Goal: Task Accomplishment & Management: Manage account settings

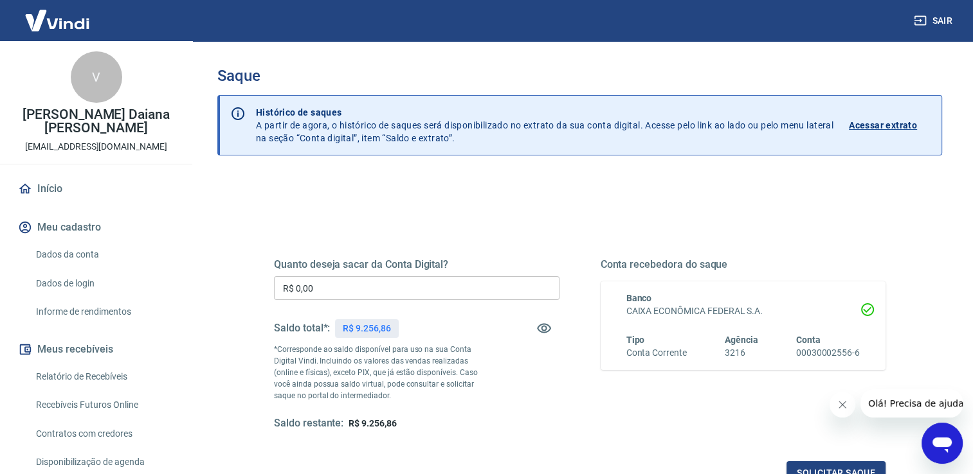
click at [424, 282] on input "R$ 0,00" at bounding box center [416, 288] width 285 height 24
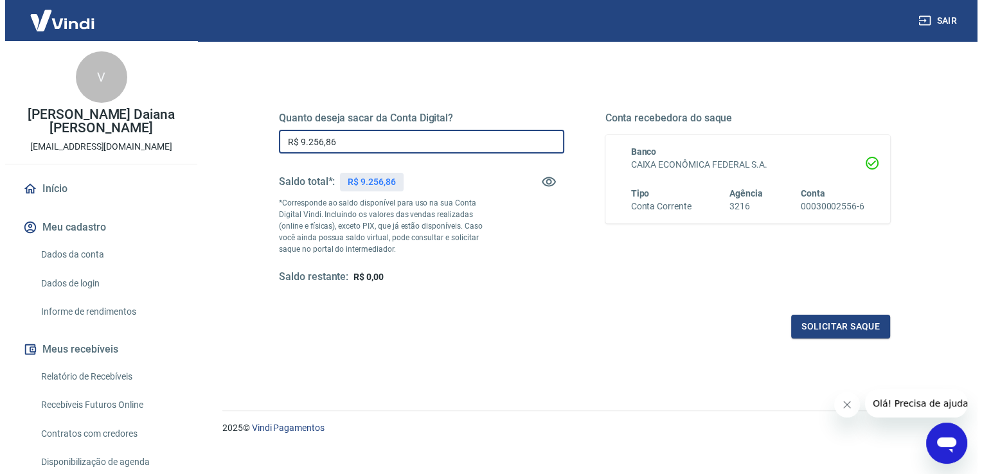
scroll to position [160, 0]
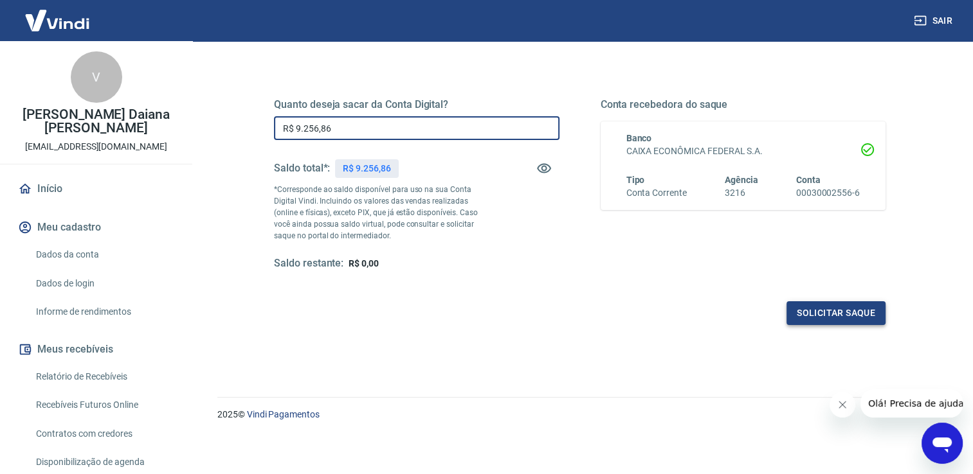
type input "R$ 9.256,86"
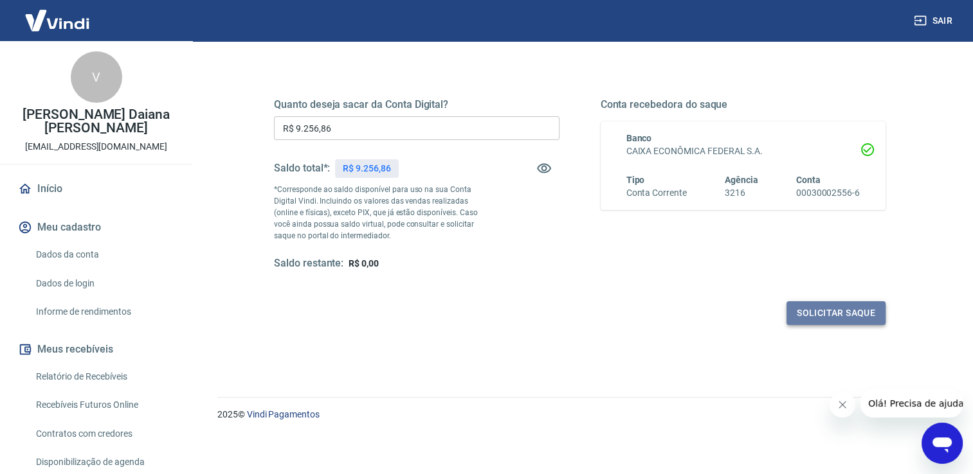
click at [844, 314] on button "Solicitar saque" at bounding box center [835, 313] width 99 height 24
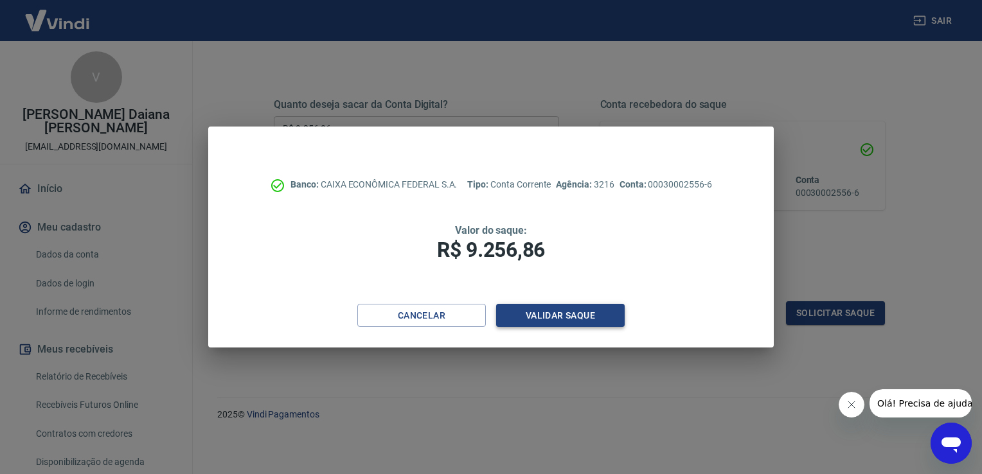
click at [575, 320] on button "Validar saque" at bounding box center [560, 316] width 129 height 24
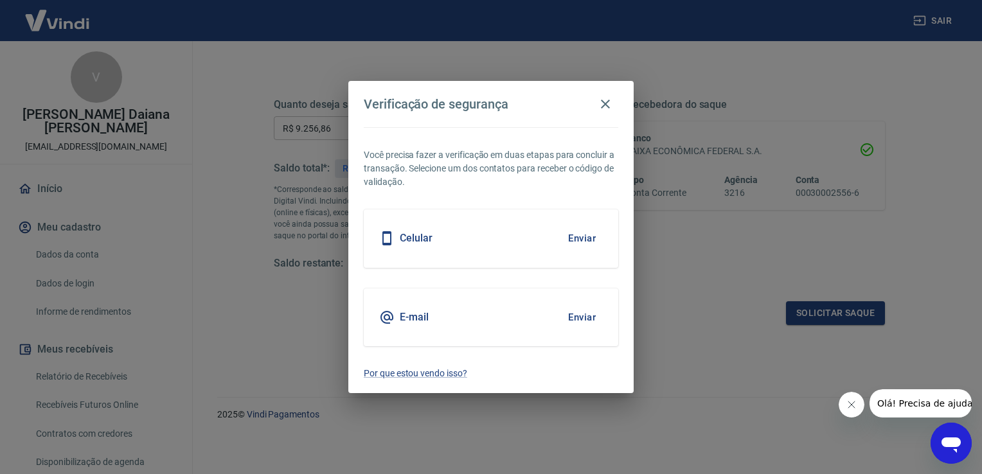
click at [584, 231] on button "Enviar" at bounding box center [582, 238] width 42 height 27
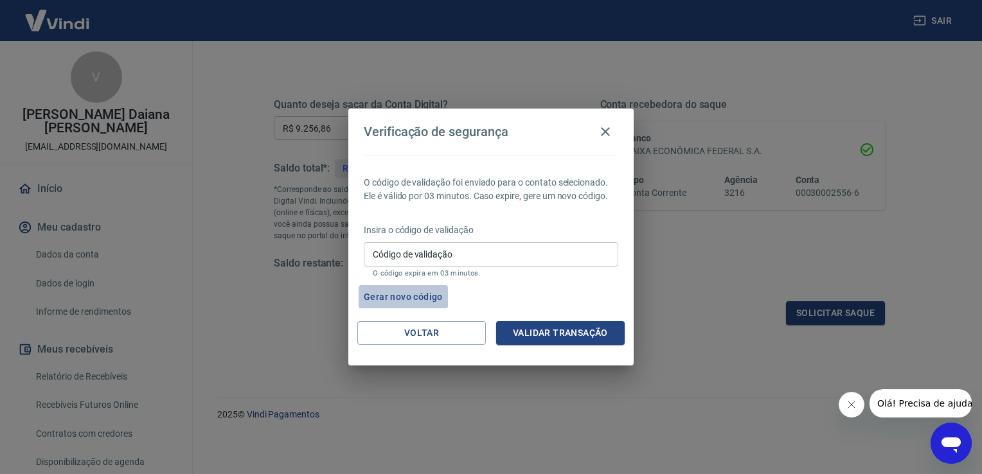
click at [420, 294] on button "Gerar novo código" at bounding box center [403, 297] width 89 height 24
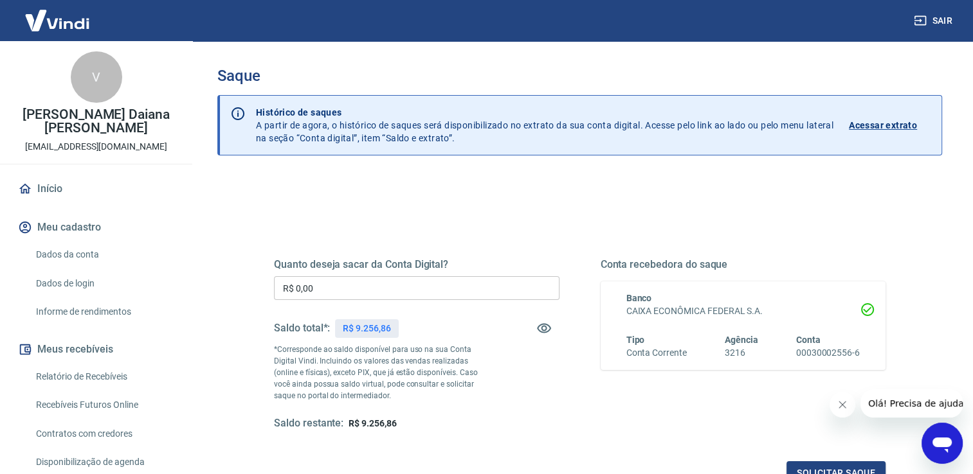
click at [462, 291] on input "R$ 0,00" at bounding box center [416, 288] width 285 height 24
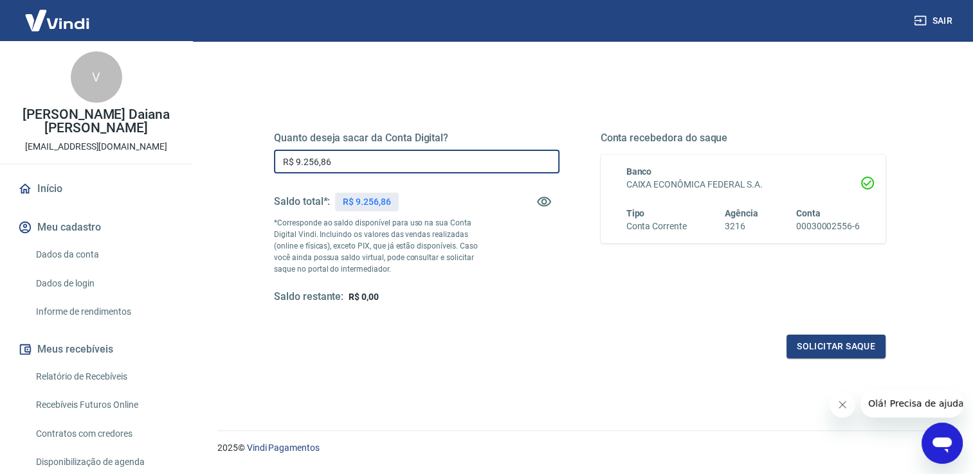
scroll to position [129, 0]
type input "R$ 9.256,86"
click at [849, 333] on button "Solicitar saque" at bounding box center [835, 345] width 99 height 24
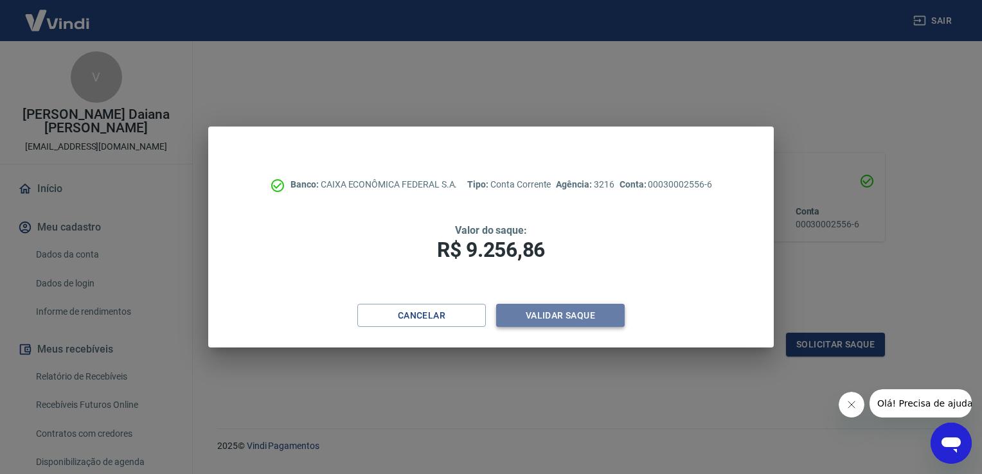
click at [543, 325] on button "Validar saque" at bounding box center [560, 316] width 129 height 24
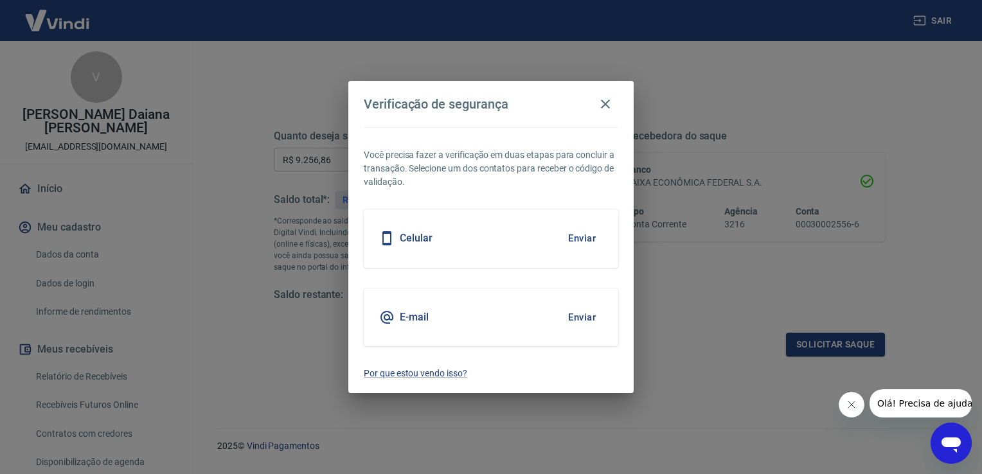
click at [580, 240] on button "Enviar" at bounding box center [582, 238] width 42 height 27
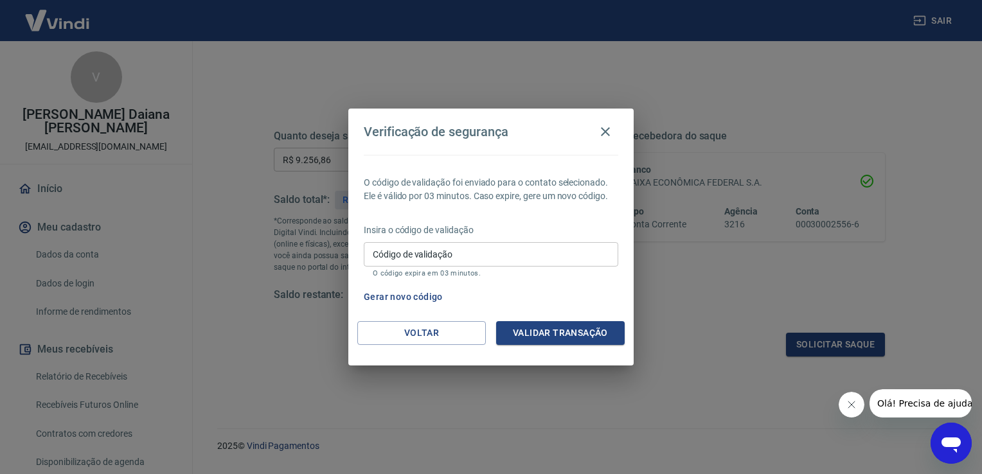
click at [509, 264] on input "Código de validação" at bounding box center [491, 254] width 255 height 24
click at [408, 300] on button "Gerar novo código" at bounding box center [403, 297] width 89 height 24
click at [609, 136] on icon "button" at bounding box center [605, 131] width 9 height 9
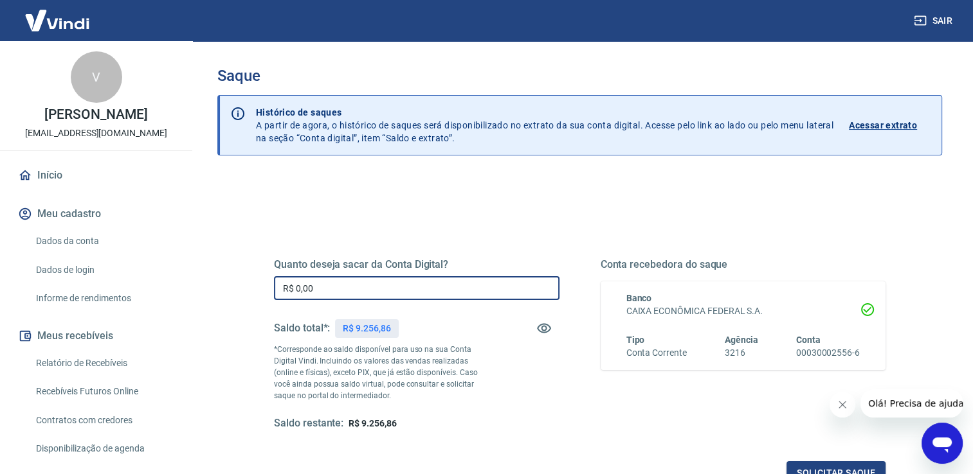
click at [447, 291] on input "R$ 0,00" at bounding box center [416, 288] width 285 height 24
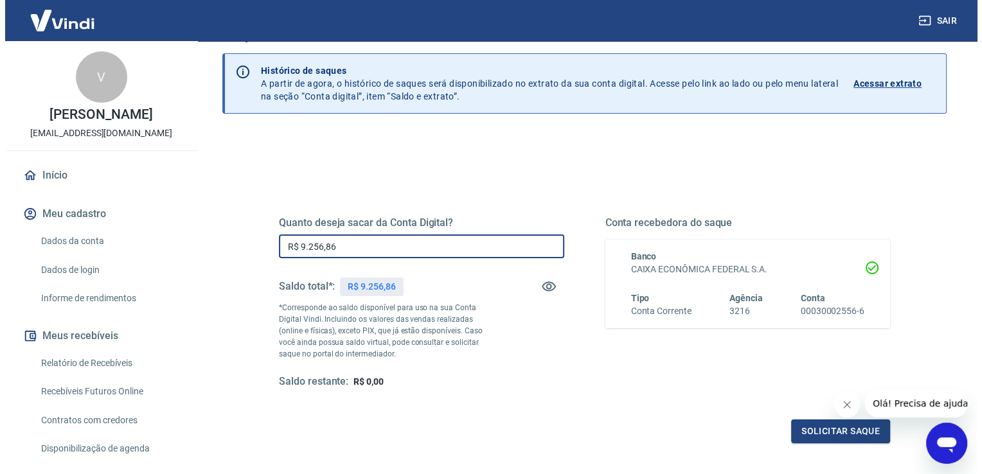
scroll to position [129, 0]
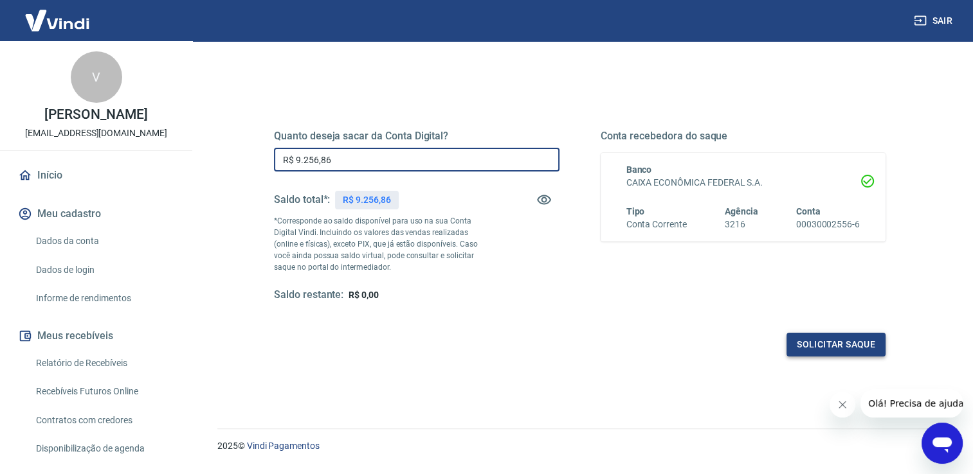
type input "R$ 9.256,86"
click at [852, 343] on button "Solicitar saque" at bounding box center [835, 345] width 99 height 24
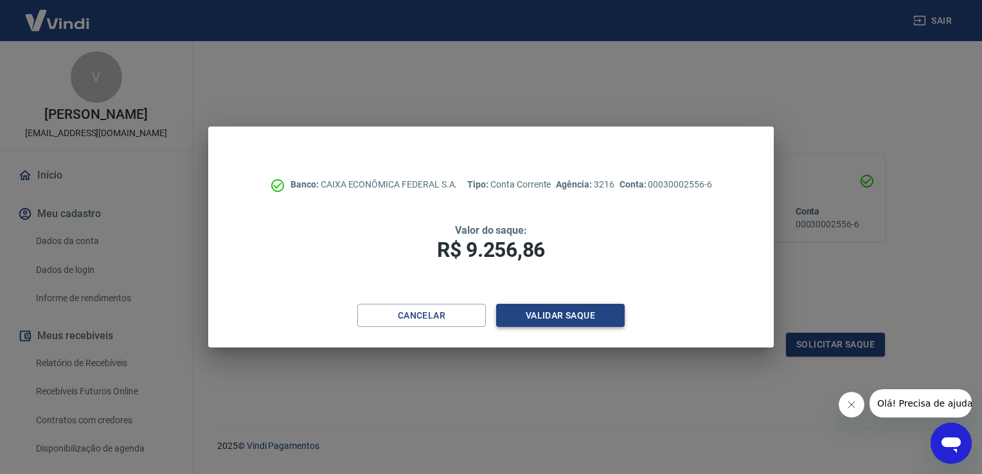
click at [540, 323] on button "Validar saque" at bounding box center [560, 316] width 129 height 24
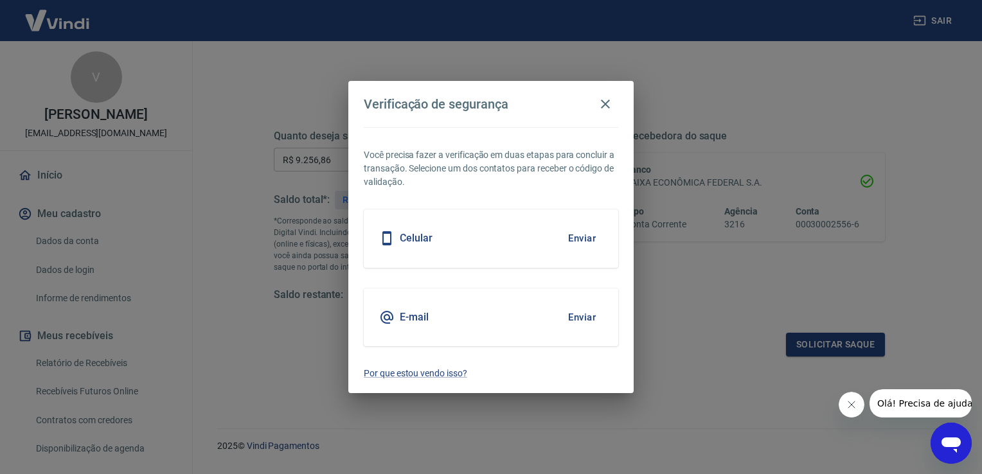
click at [596, 312] on button "Enviar" at bounding box center [582, 317] width 42 height 27
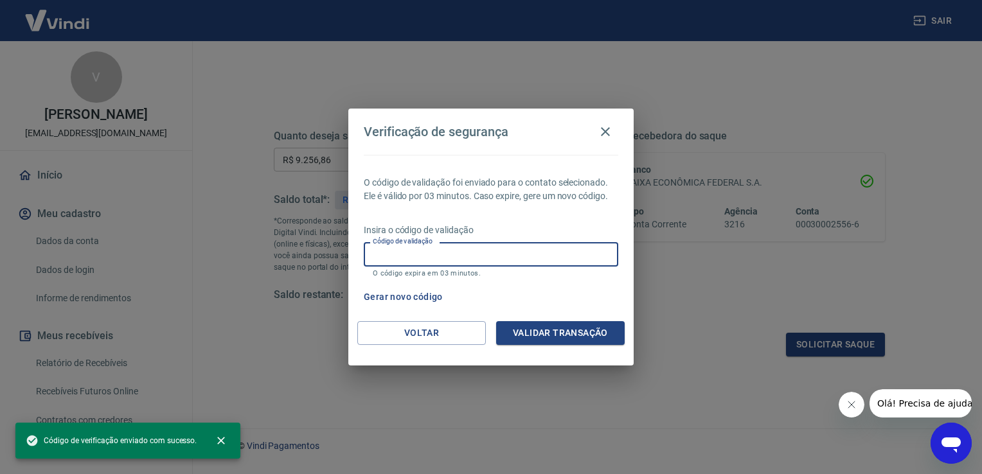
click at [473, 261] on input "Código de validação" at bounding box center [491, 254] width 255 height 24
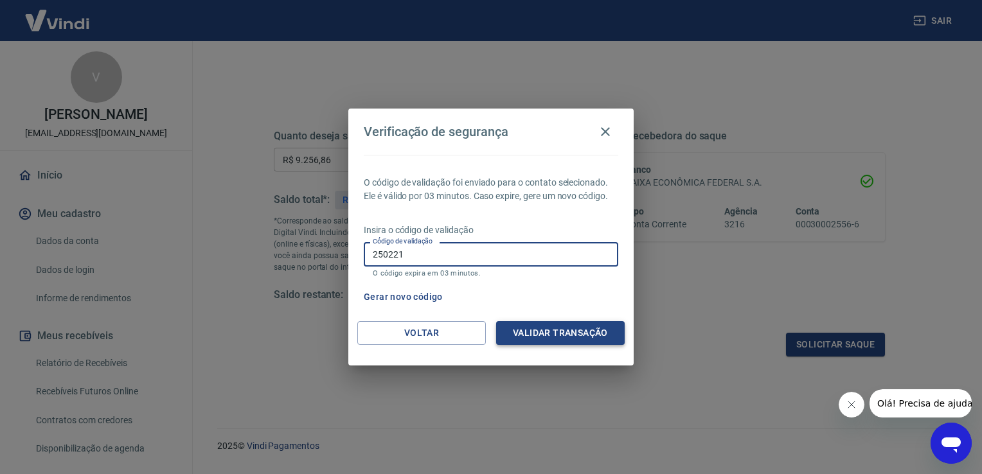
type input "250221"
click at [573, 341] on button "Validar transação" at bounding box center [560, 333] width 129 height 24
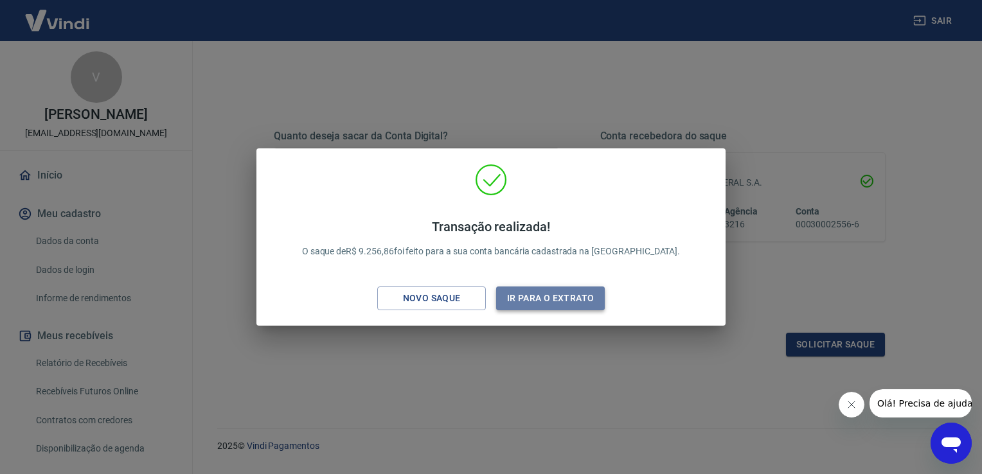
click at [541, 304] on button "Ir para o extrato" at bounding box center [550, 299] width 109 height 24
